Goal: Transaction & Acquisition: Purchase product/service

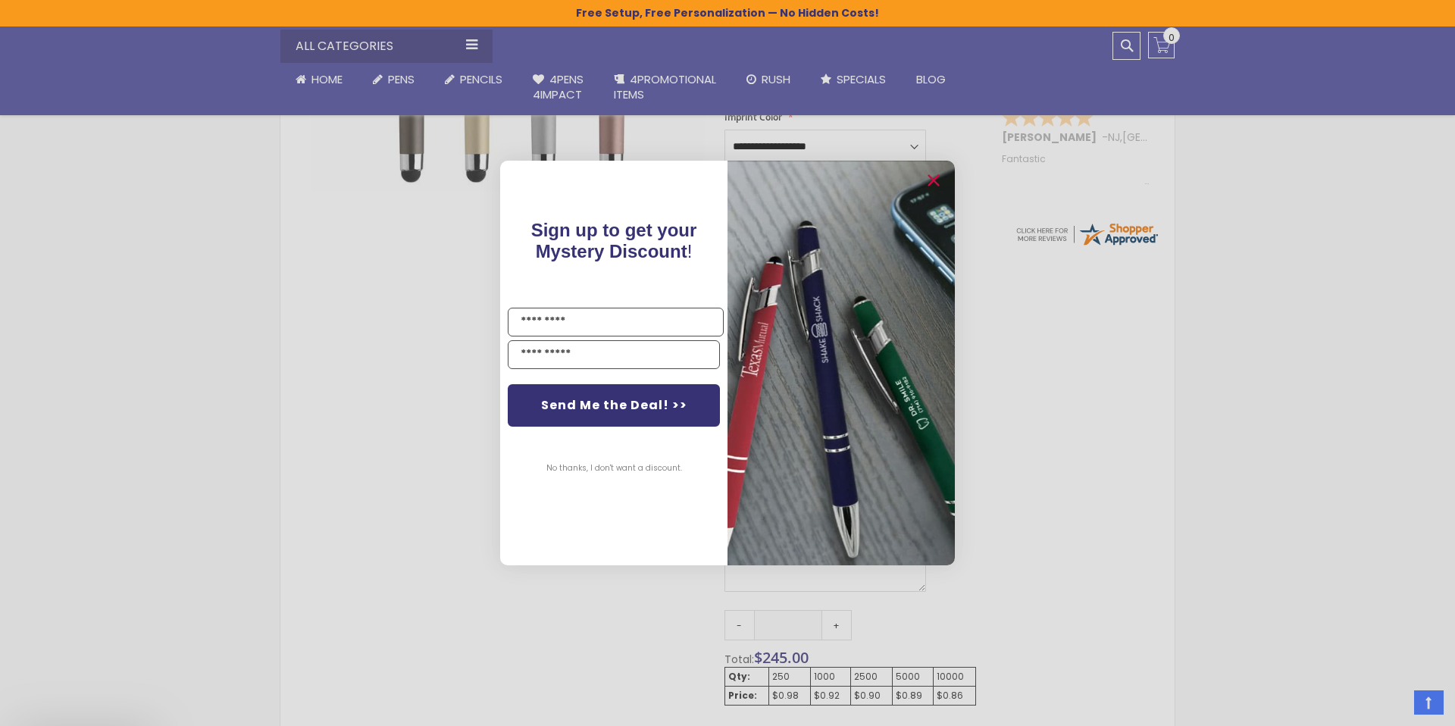
scroll to position [545, 0]
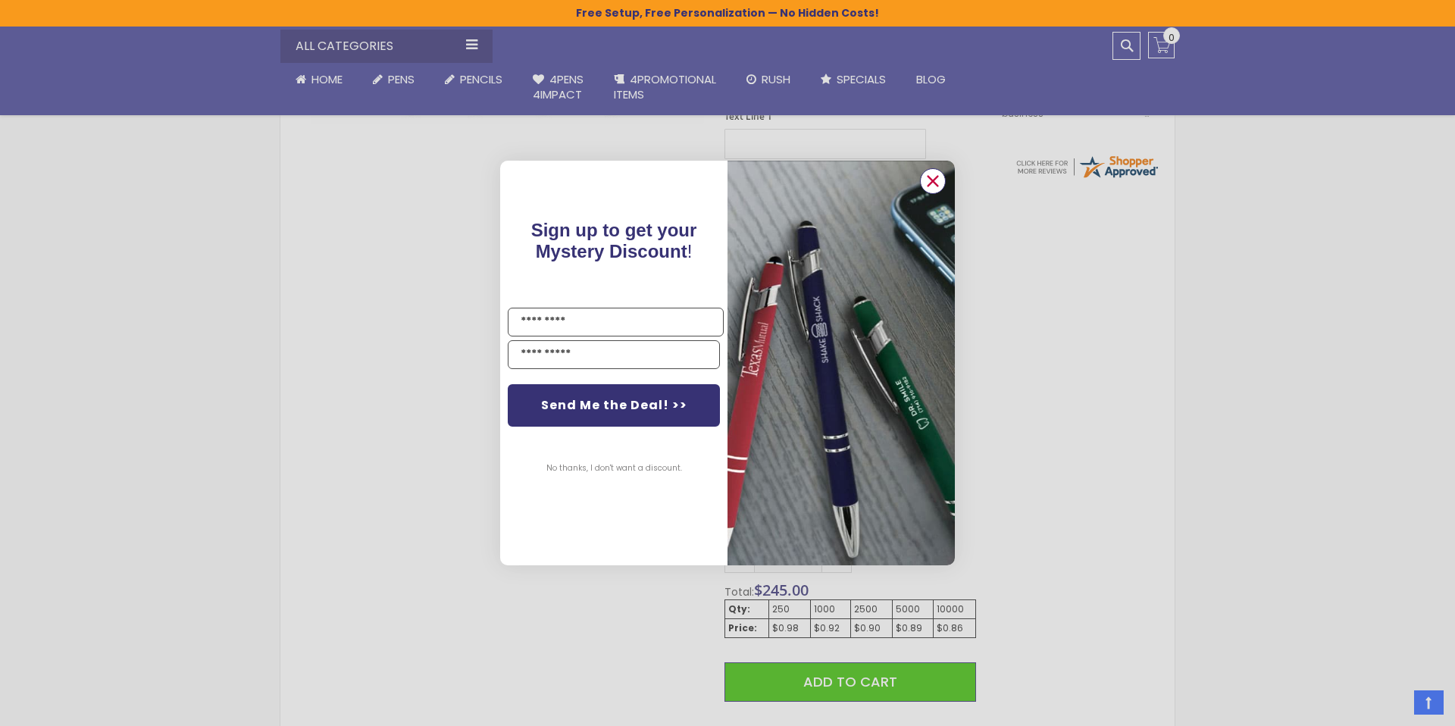
drag, startPoint x: 933, startPoint y: 181, endPoint x: 922, endPoint y: 183, distance: 11.5
click at [933, 181] on icon "Close dialog" at bounding box center [934, 182] width 10 height 10
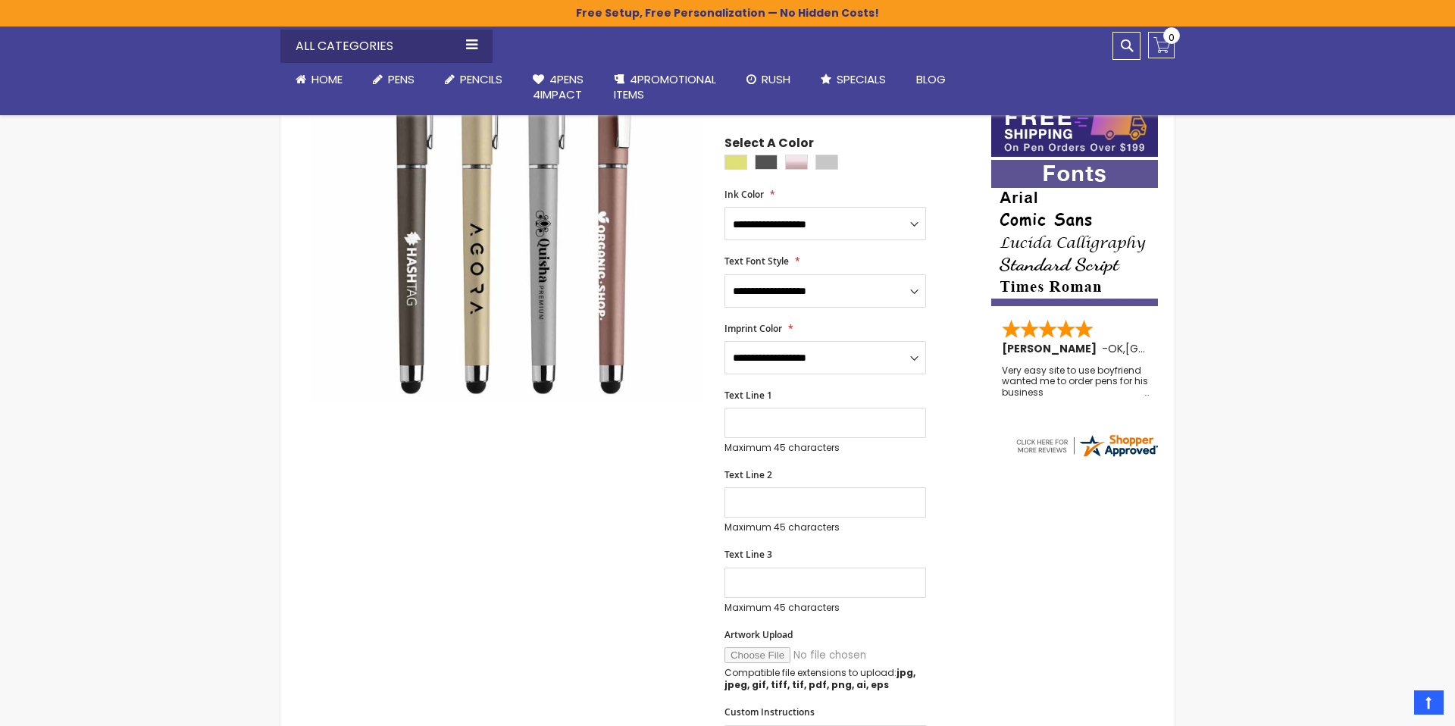
scroll to position [171, 0]
